Goal: Task Accomplishment & Management: Use online tool/utility

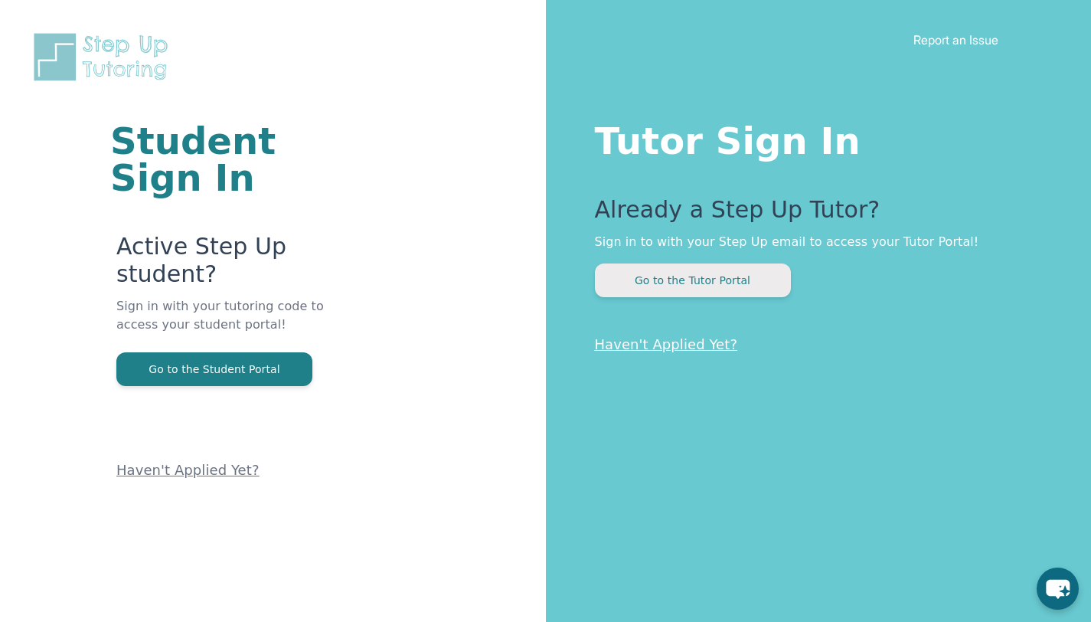
click at [726, 274] on button "Go to the Tutor Portal" at bounding box center [693, 280] width 196 height 34
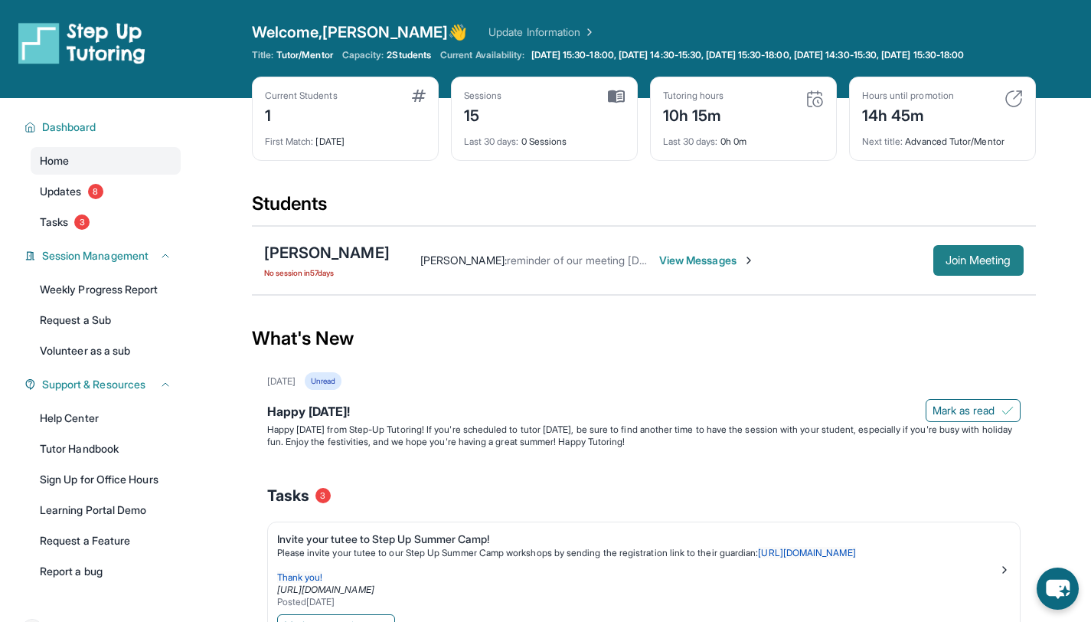
click at [1015, 264] on button "Join Meeting" at bounding box center [978, 260] width 90 height 31
